Goal: Find specific page/section: Find specific page/section

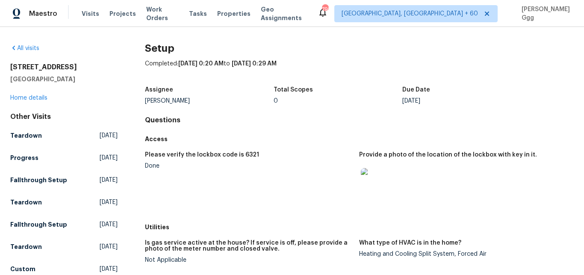
click at [90, 18] on div "Visits Projects Work Orders Tasks Properties Geo Assignments" at bounding box center [200, 13] width 236 height 17
click at [94, 12] on span "Visits" at bounding box center [91, 13] width 18 height 9
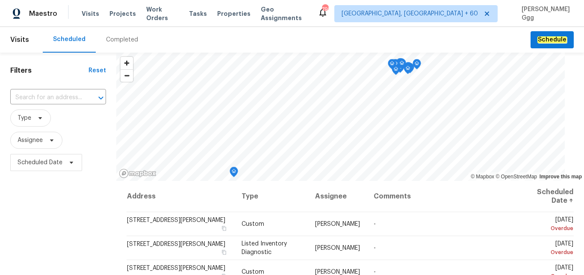
click at [109, 39] on div "Completed" at bounding box center [122, 39] width 32 height 9
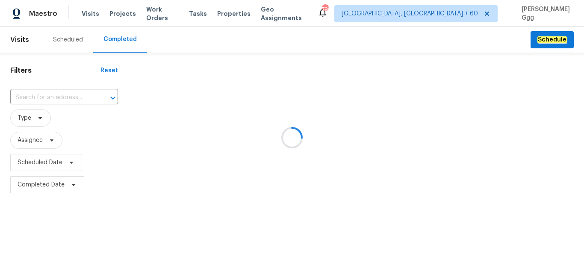
click at [36, 95] on div at bounding box center [292, 137] width 584 height 275
click at [30, 94] on div at bounding box center [292, 137] width 584 height 275
click at [21, 93] on div at bounding box center [292, 137] width 584 height 275
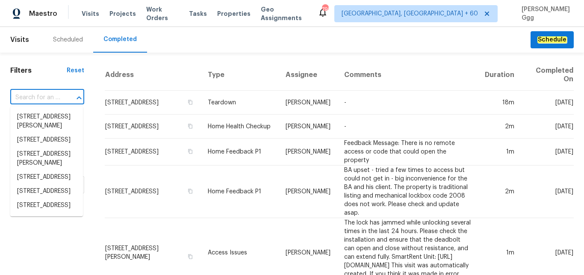
paste input "25038 N 40th Ave, Phoenix, AZ 85083"
type input "25038 N 40th Ave, Phoenix, AZ 85083"
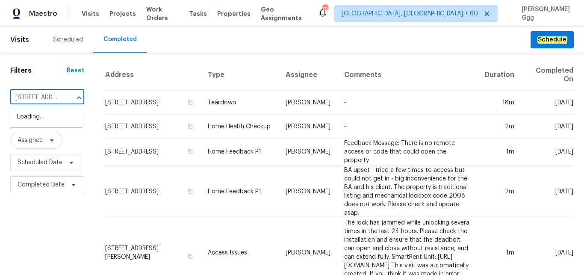
scroll to position [0, 64]
click at [46, 120] on li "25038 N 40th Ave, Phoenix, AZ 85083" at bounding box center [46, 117] width 73 height 14
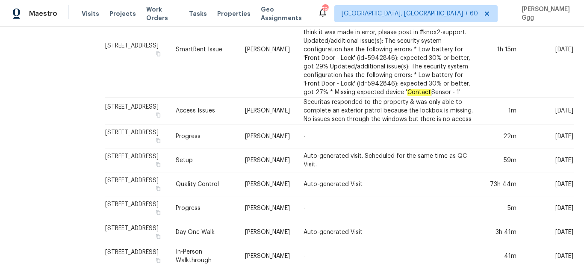
scroll to position [718, 0]
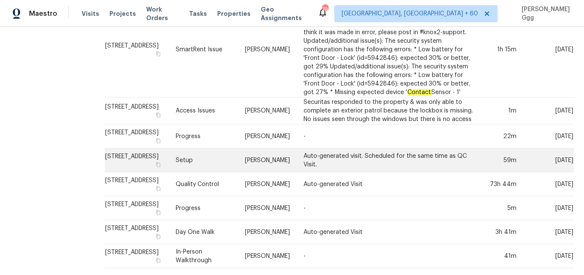
click at [217, 172] on td "Setup" at bounding box center [203, 160] width 69 height 24
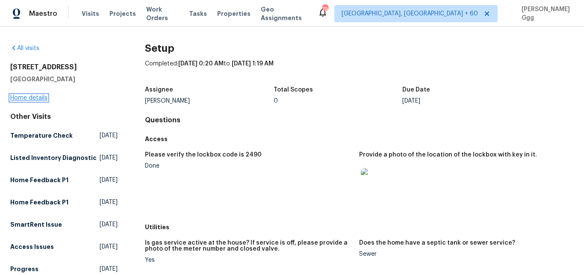
click at [36, 98] on link "Home details" at bounding box center [28, 98] width 37 height 6
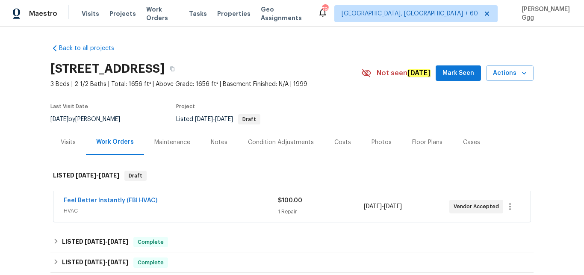
click at [371, 142] on div "Photos" at bounding box center [381, 142] width 20 height 9
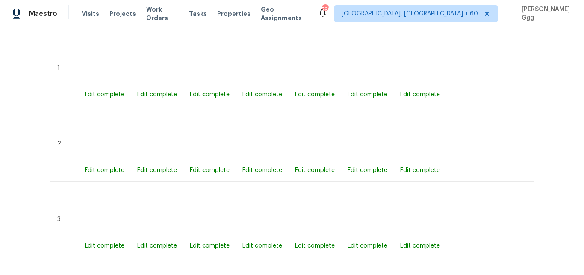
scroll to position [359, 0]
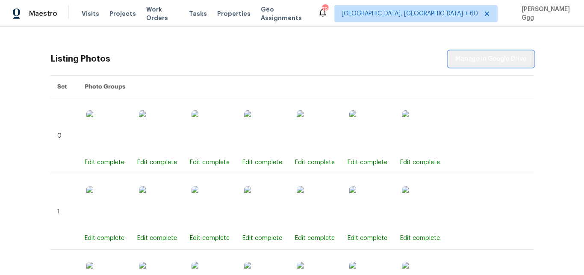
click at [460, 54] on span "Manage in Google Drive" at bounding box center [490, 59] width 71 height 11
